Goal: Task Accomplishment & Management: Manage account settings

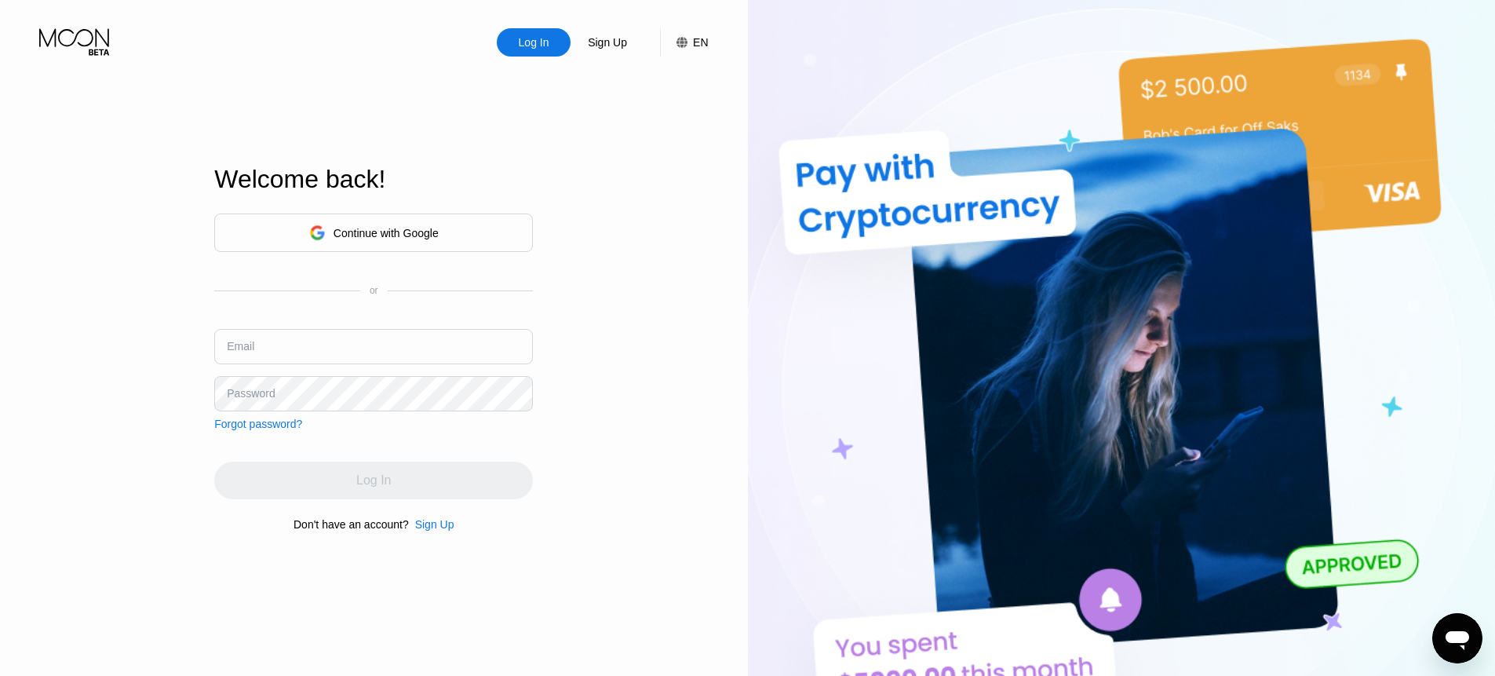
type input "[EMAIL_ADDRESS][DOMAIN_NAME]"
click at [356, 221] on div "Continue with Google" at bounding box center [374, 233] width 130 height 24
type input "[EMAIL_ADDRESS][DOMAIN_NAME]"
click at [333, 447] on div "Continue with Google or Email charleswilsonwilson@proton.me Password Forgot pas…" at bounding box center [373, 372] width 319 height 319
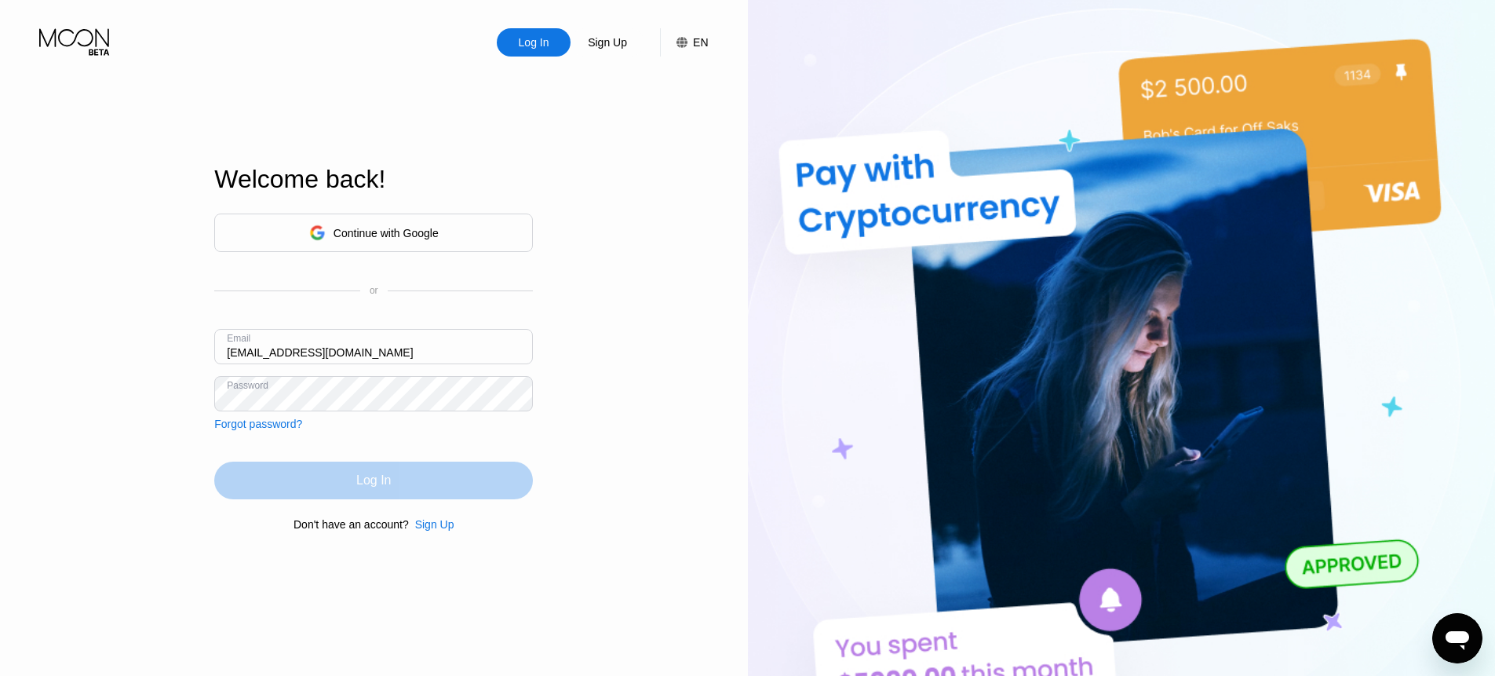
click at [359, 477] on div "Log In" at bounding box center [373, 481] width 35 height 16
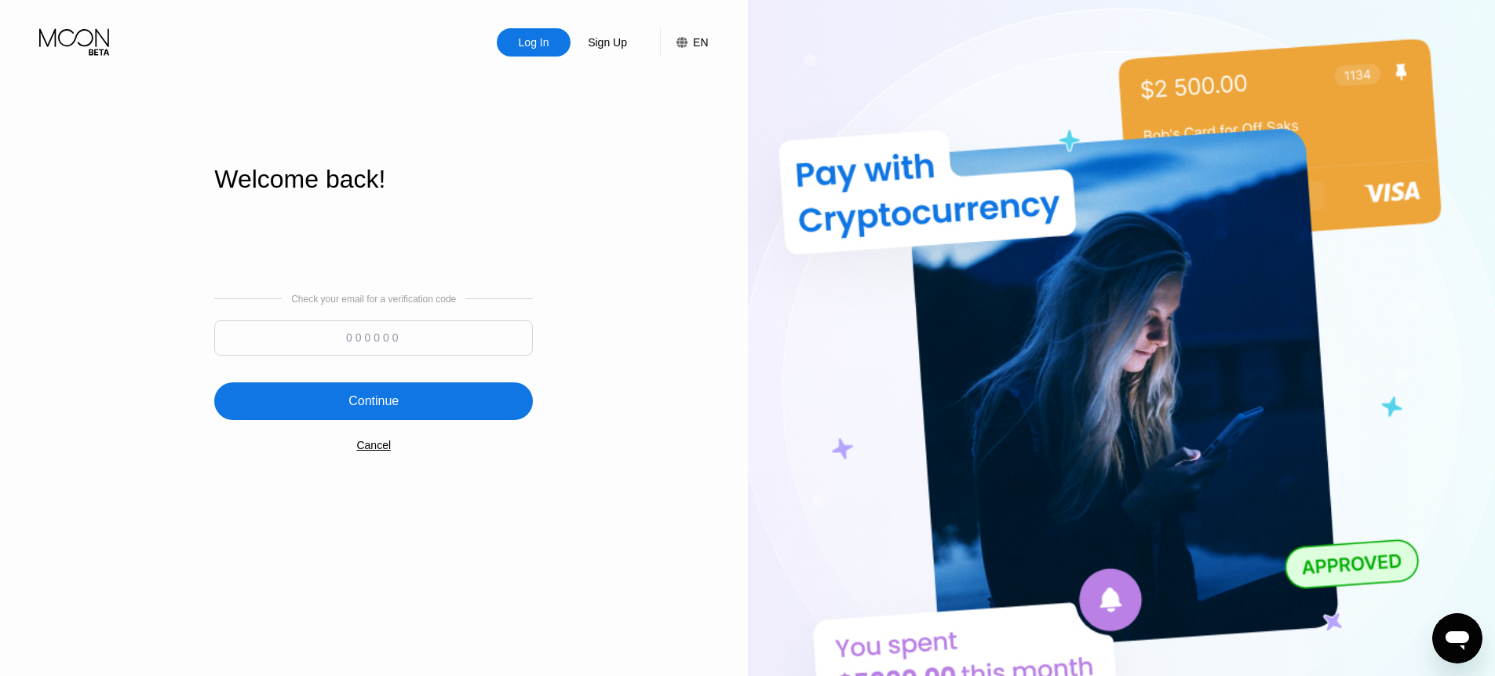
click at [368, 447] on div "Cancel" at bounding box center [373, 445] width 35 height 13
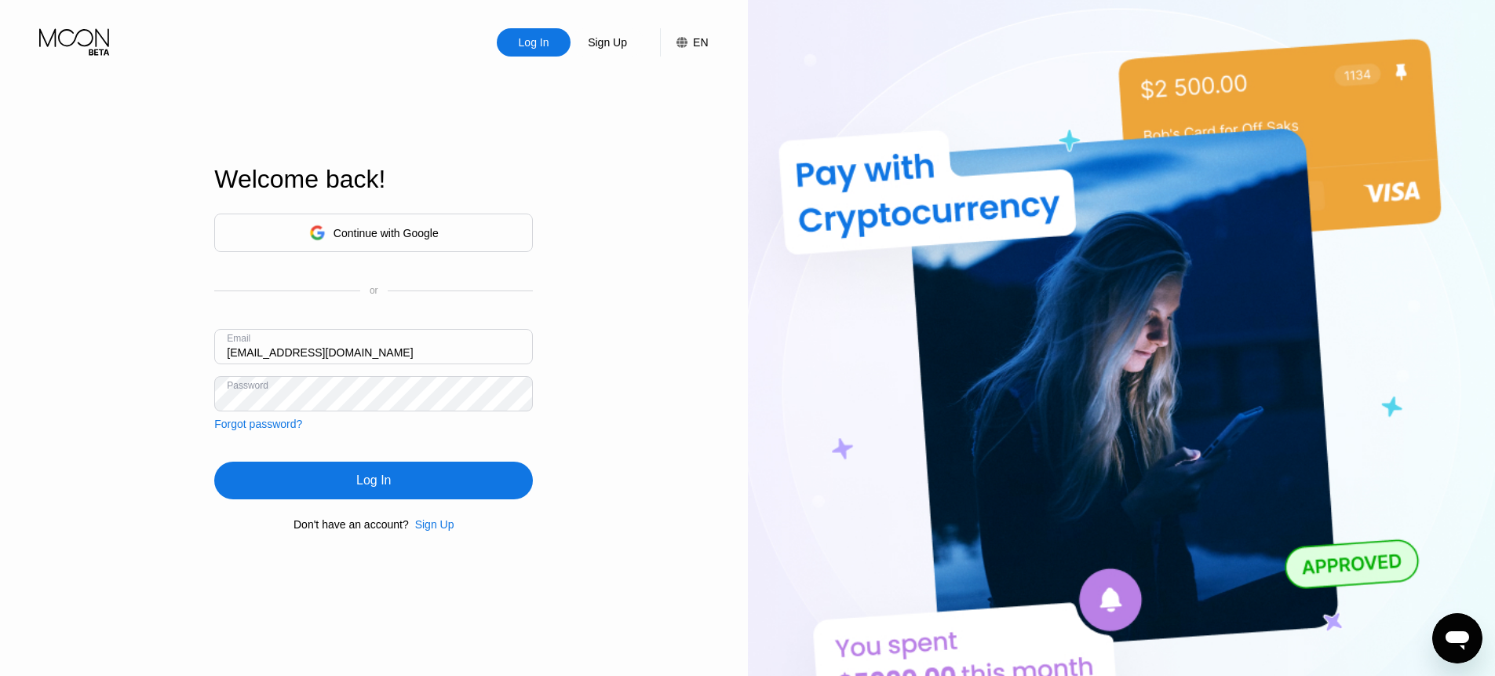
click at [379, 487] on div "Log In" at bounding box center [373, 481] width 35 height 16
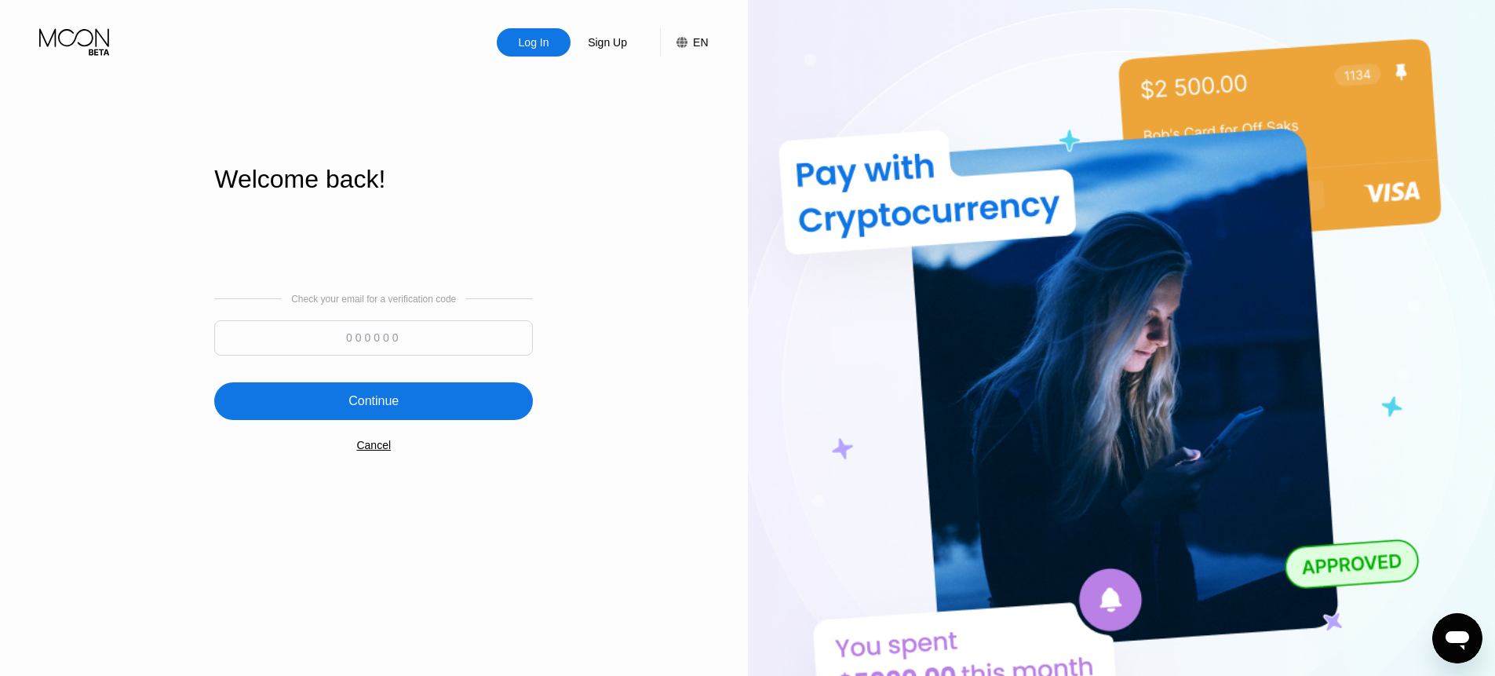
click at [60, 221] on div "Log In Sign Up EN Language Select an item Save Welcome back! Check your email f…" at bounding box center [374, 371] width 748 height 743
